Goal: Information Seeking & Learning: Learn about a topic

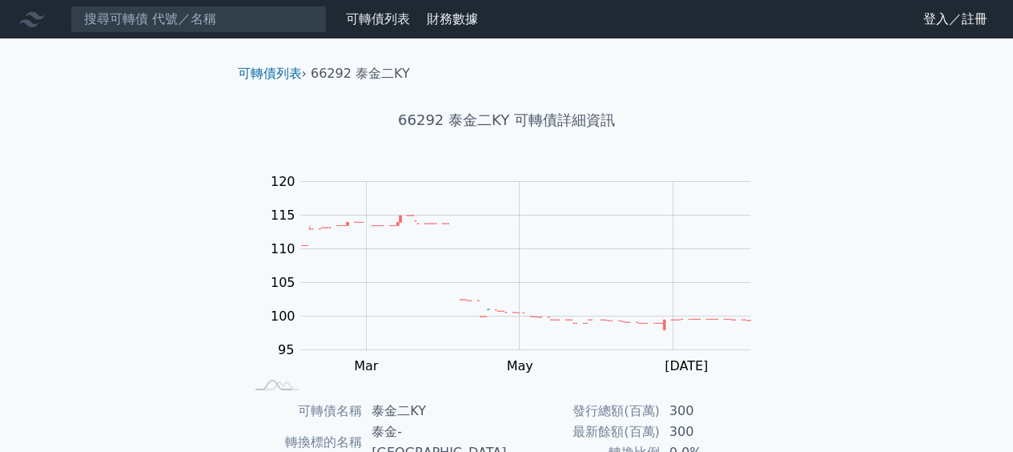
scroll to position [290, 0]
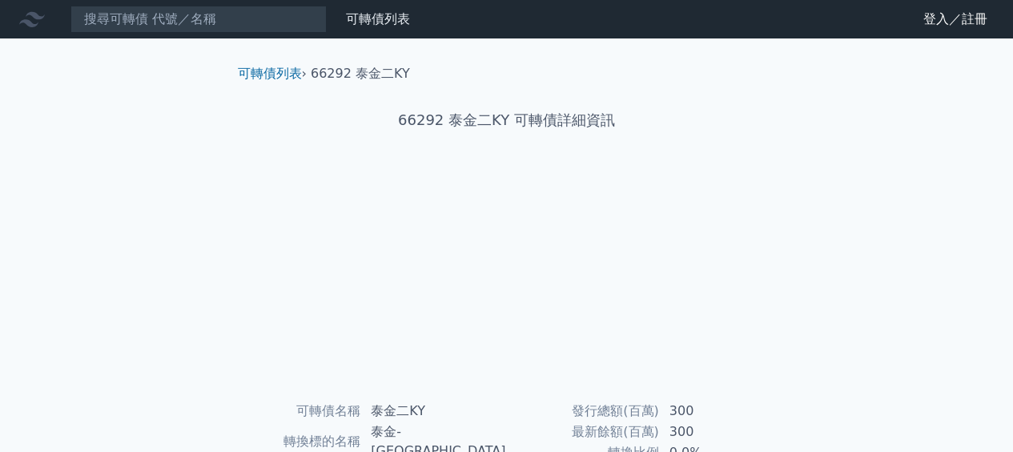
scroll to position [290, 0]
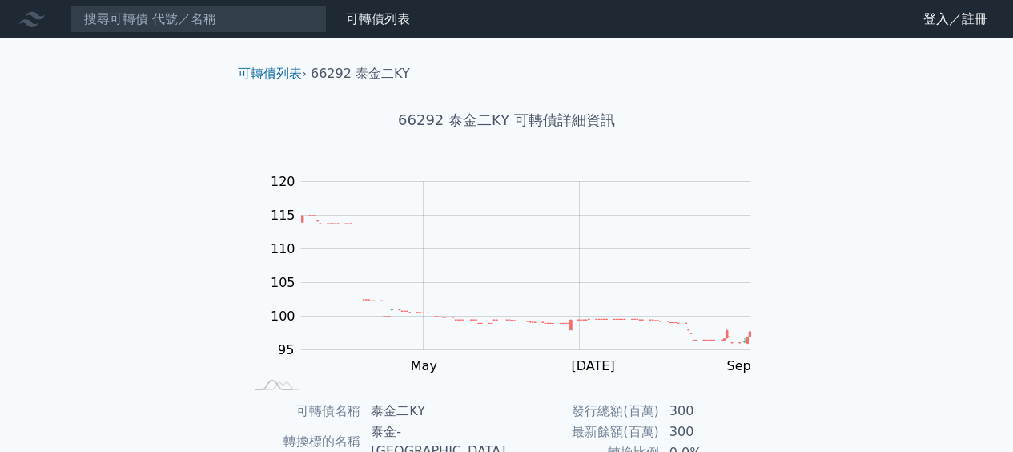
scroll to position [290, 0]
